Goal: Obtain resource: Obtain resource

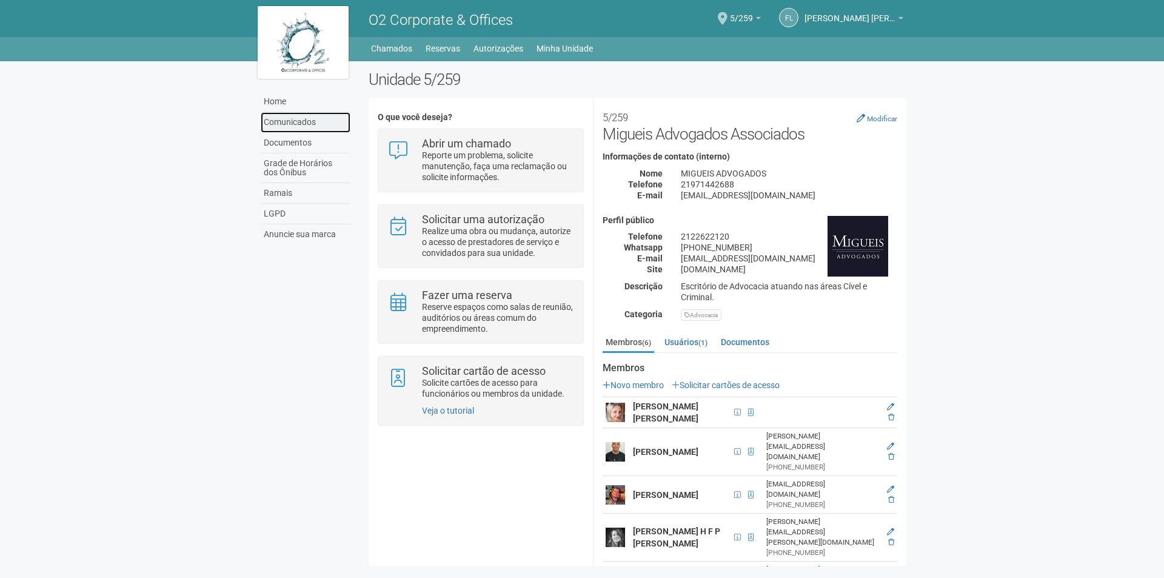
click at [308, 121] on link "Comunicados" at bounding box center [306, 122] width 90 height 21
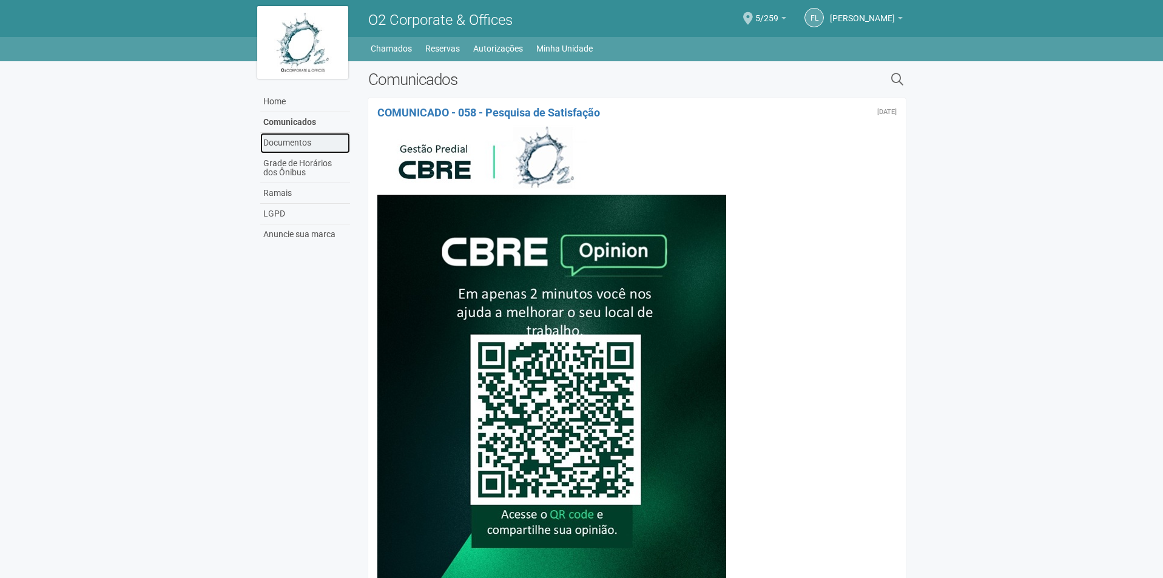
click at [284, 144] on link "Documentos" at bounding box center [305, 143] width 90 height 21
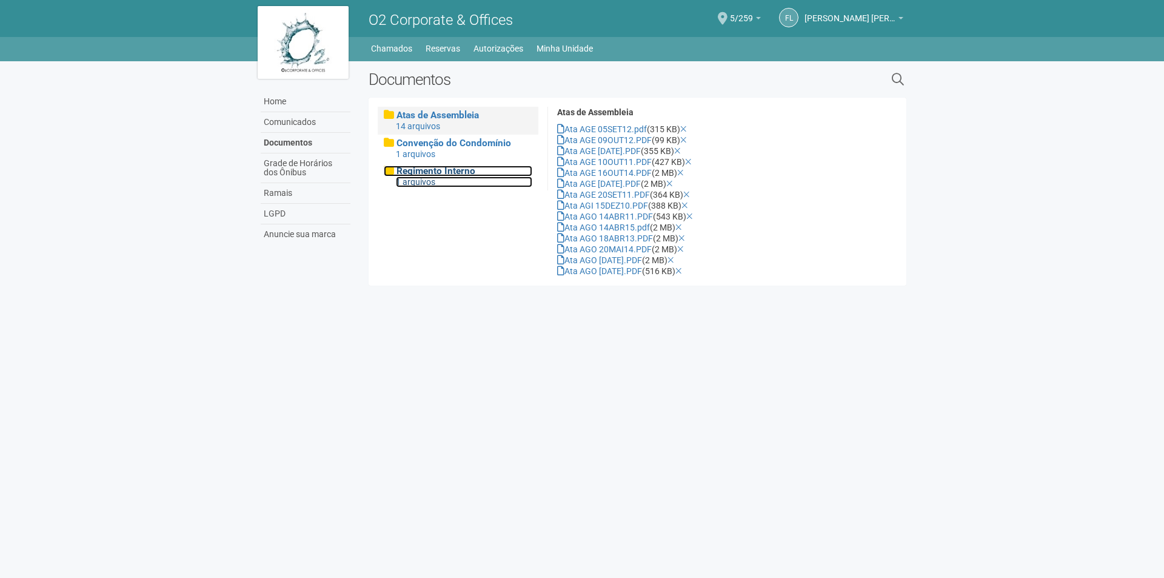
click at [458, 169] on span "Regimento Interno" at bounding box center [436, 171] width 79 height 11
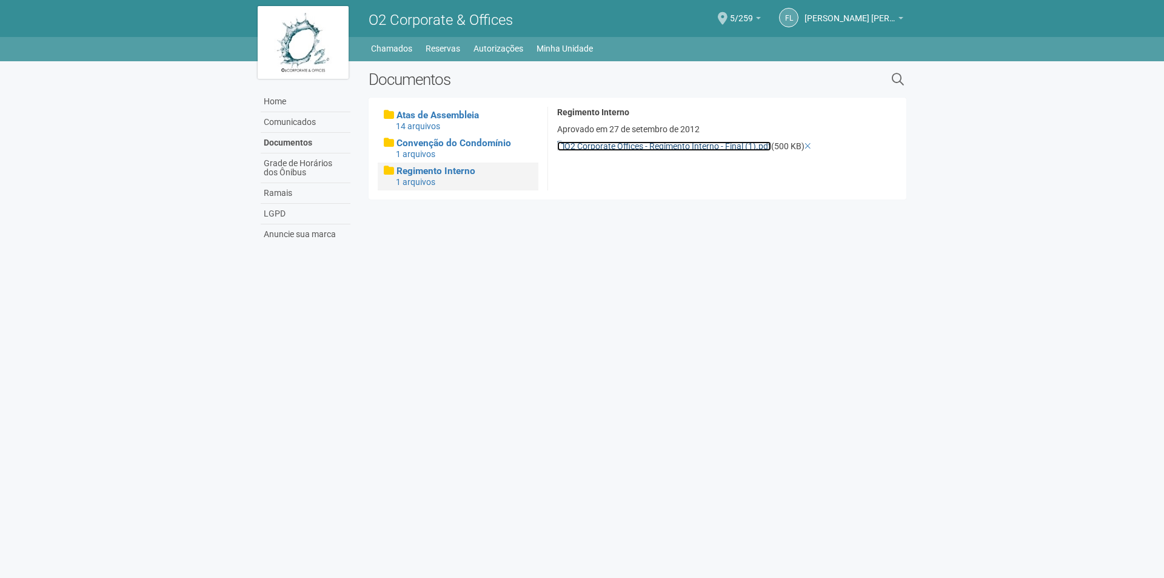
click at [629, 146] on link "O2 Corporate Offices - Regimento Interno - Final (1).pdf" at bounding box center [664, 146] width 214 height 10
